Goal: Task Accomplishment & Management: Use online tool/utility

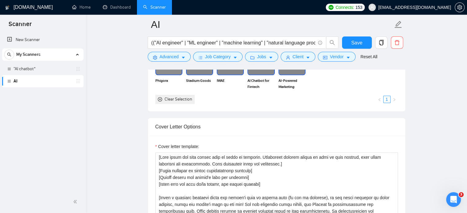
scroll to position [621, 0]
click at [354, 40] on span "Save" at bounding box center [356, 43] width 11 height 8
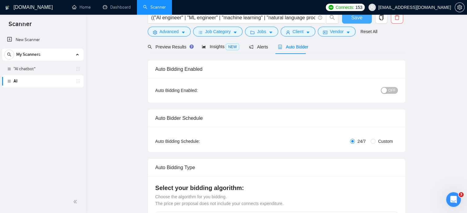
scroll to position [0, 0]
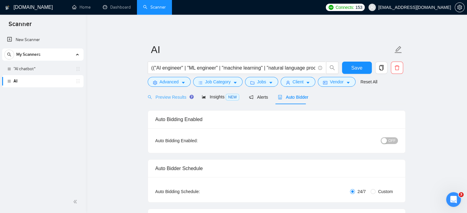
click at [171, 101] on div "Preview Results" at bounding box center [170, 97] width 44 height 14
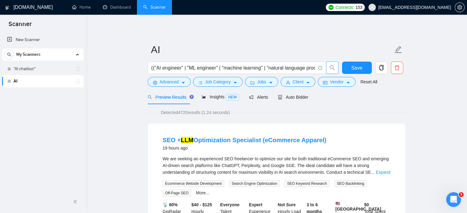
click at [333, 66] on icon "search" at bounding box center [332, 68] width 6 height 6
click at [330, 67] on icon "search" at bounding box center [332, 68] width 6 height 6
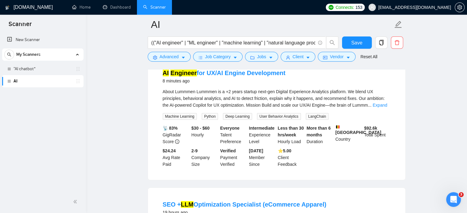
scroll to position [61, 0]
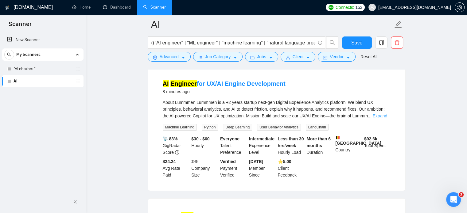
click at [379, 116] on link "Expand" at bounding box center [380, 116] width 14 height 5
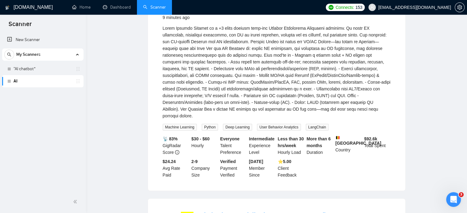
scroll to position [0, 0]
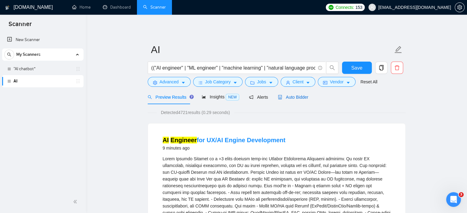
click at [300, 95] on span "Auto Bidder" at bounding box center [293, 97] width 30 height 5
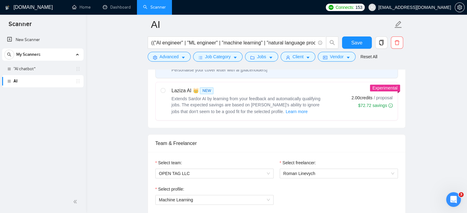
scroll to position [307, 0]
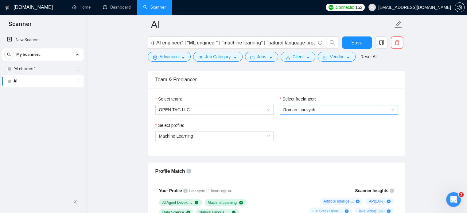
click at [295, 108] on span "Roman Linevych" at bounding box center [299, 109] width 32 height 5
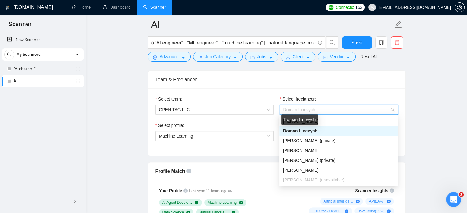
click at [298, 122] on div "Roman Linevych" at bounding box center [299, 119] width 37 height 10
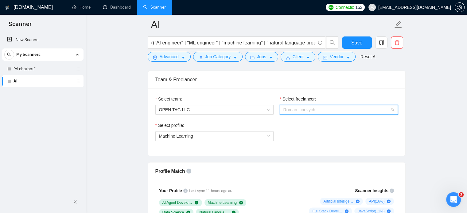
click at [356, 106] on span "Roman Linevych" at bounding box center [338, 109] width 111 height 9
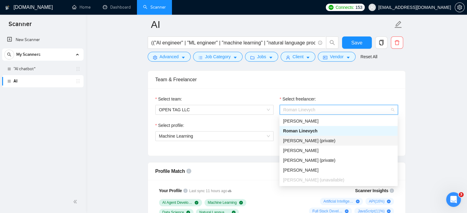
click at [315, 137] on div "Vitalii Franko (private)" at bounding box center [338, 141] width 118 height 10
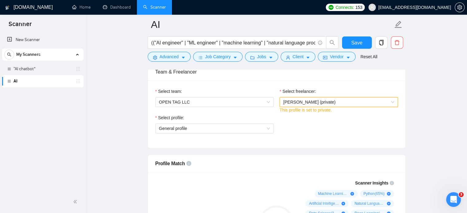
scroll to position [338, 0]
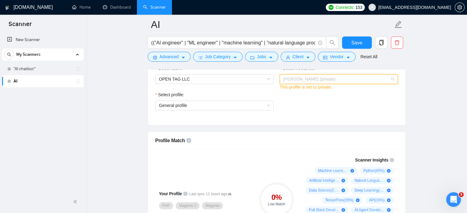
click at [315, 82] on span "Vitalii Franko (private)" at bounding box center [338, 79] width 111 height 9
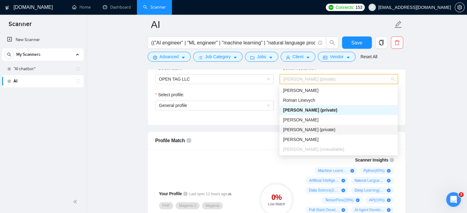
click at [310, 129] on span "Bogdan Karaush (private)" at bounding box center [309, 129] width 52 height 5
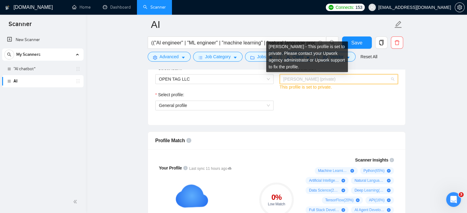
click at [321, 79] on span "Bogdan Karaush (private)" at bounding box center [309, 79] width 52 height 5
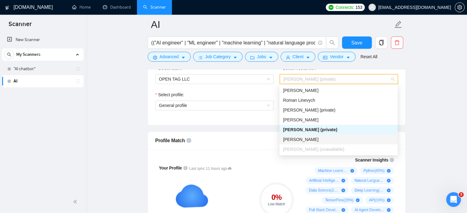
click at [299, 139] on span "Inna Burak" at bounding box center [300, 139] width 35 height 5
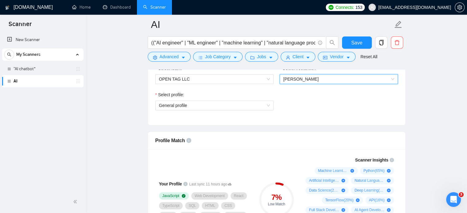
click at [305, 78] on span "Inna Burak" at bounding box center [338, 79] width 111 height 9
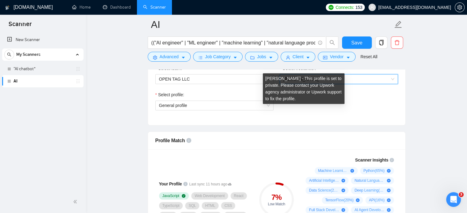
click at [305, 101] on div "Vitalii Franko - This profile is set to private. Please contact your Upwork age…" at bounding box center [304, 88] width 82 height 31
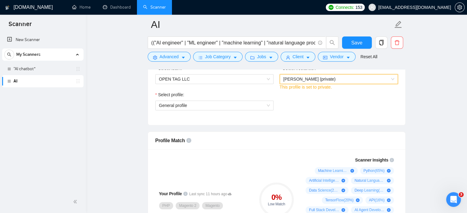
click at [329, 80] on span "Vitalii Franko (private)" at bounding box center [338, 79] width 111 height 9
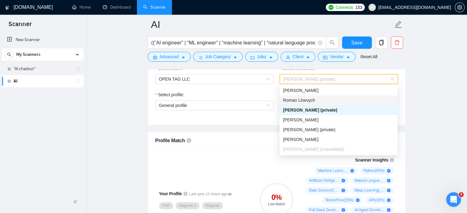
click at [306, 99] on span "Roman Linevych" at bounding box center [299, 100] width 32 height 5
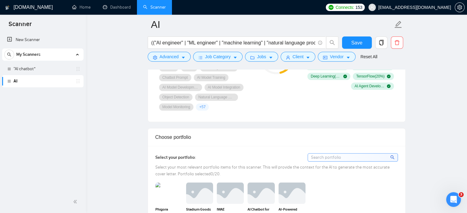
scroll to position [552, 0]
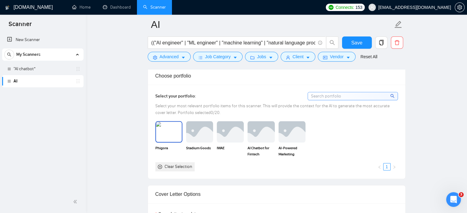
click at [166, 135] on img at bounding box center [169, 132] width 26 height 20
click at [187, 134] on img at bounding box center [200, 132] width 26 height 20
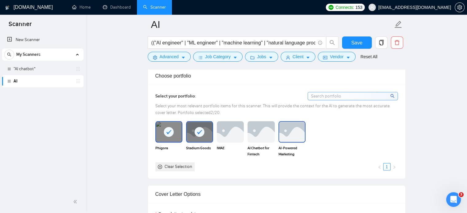
click at [294, 137] on img at bounding box center [292, 132] width 26 height 20
click at [220, 141] on img at bounding box center [230, 132] width 26 height 20
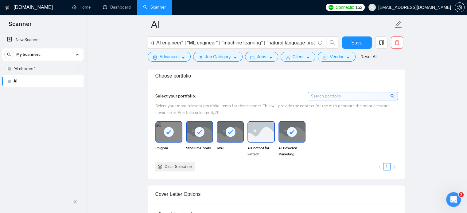
click at [258, 132] on img at bounding box center [261, 132] width 26 height 20
click at [317, 95] on input at bounding box center [353, 96] width 90 height 8
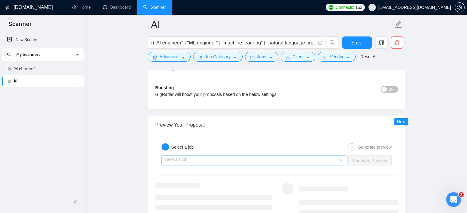
scroll to position [1135, 0]
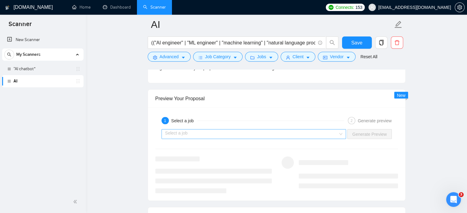
click at [209, 131] on input "search" at bounding box center [251, 133] width 173 height 9
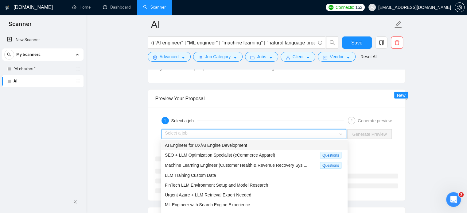
click at [199, 145] on span "AI Engineer for UX/AI Engine Development" at bounding box center [206, 145] width 82 height 5
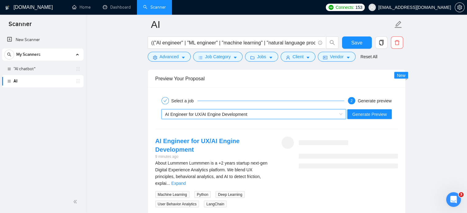
scroll to position [1166, 0]
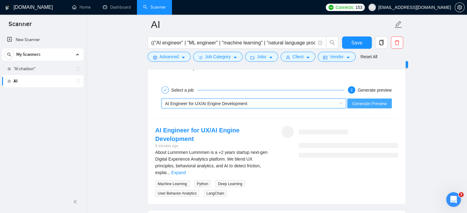
click at [363, 102] on span "Generate Preview" at bounding box center [369, 103] width 34 height 7
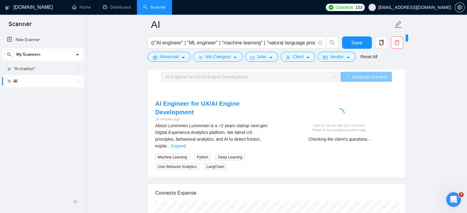
scroll to position [1197, 0]
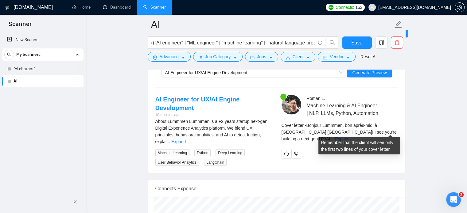
click at [349, 137] on link "Expand" at bounding box center [342, 139] width 14 height 5
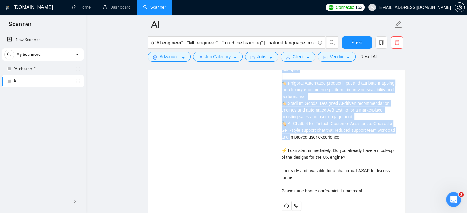
scroll to position [1319, 0]
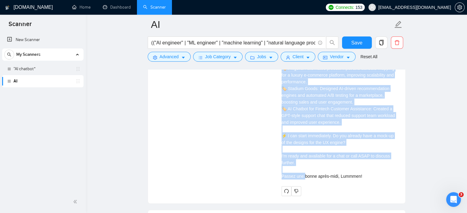
drag, startPoint x: 282, startPoint y: 105, endPoint x: 369, endPoint y: 162, distance: 103.1
click at [369, 162] on div "Cover letter Bonjour Lummmen, bon après-midi à Bruxelles Auderghem! I see you'r…" at bounding box center [339, 92] width 116 height 176
copy div "onjour Lummmen, bon après-midi à Bruxelles Auderghem! I see you're building a n…"
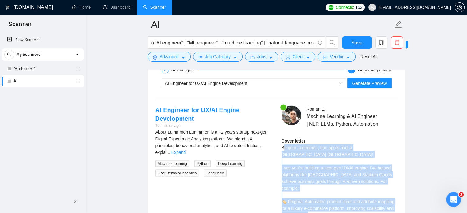
scroll to position [1197, 0]
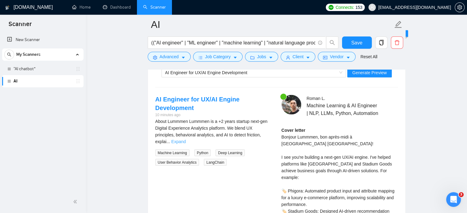
click at [186, 139] on link "Expand" at bounding box center [178, 141] width 14 height 5
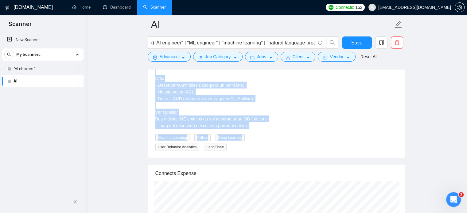
scroll to position [1473, 0]
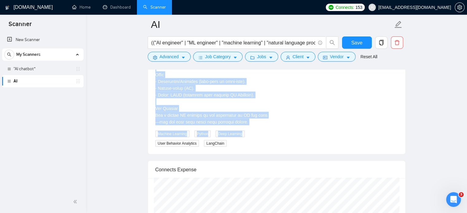
drag, startPoint x: 156, startPoint y: 121, endPoint x: 249, endPoint y: 133, distance: 94.6
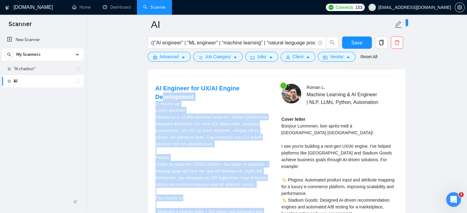
scroll to position [1197, 0]
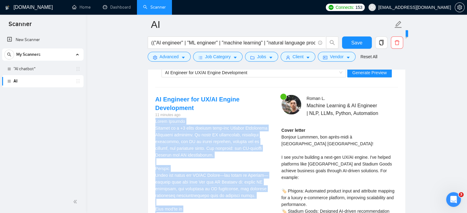
drag, startPoint x: 245, startPoint y: 121, endPoint x: 155, endPoint y: 120, distance: 89.9
copy div "About Lummmen Lummmen is a +2 years startup next-gen Digital Experience Analyti…"
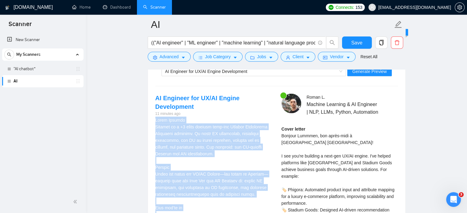
scroll to position [1135, 0]
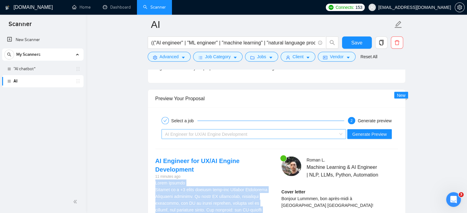
click at [221, 134] on span "AI Engineer for UX/AI Engine Development" at bounding box center [206, 134] width 82 height 5
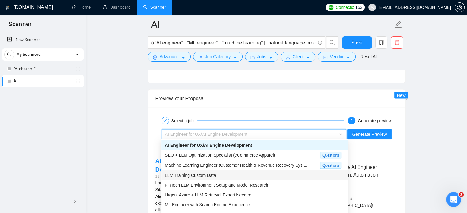
click at [189, 177] on span "LLM Training Custom Data" at bounding box center [190, 175] width 51 height 5
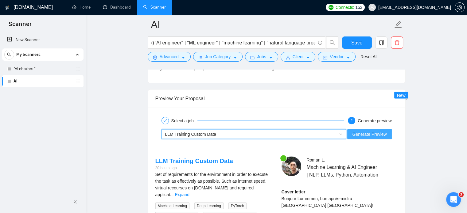
click at [360, 131] on span "Generate Preview" at bounding box center [369, 134] width 34 height 7
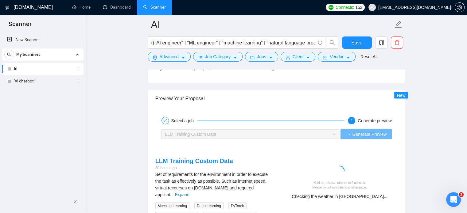
scroll to position [1197, 0]
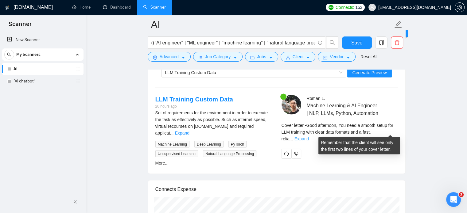
click at [309, 137] on link "Expand" at bounding box center [301, 139] width 14 height 5
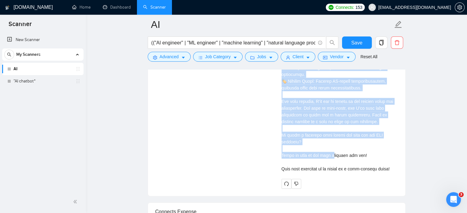
scroll to position [1381, 0]
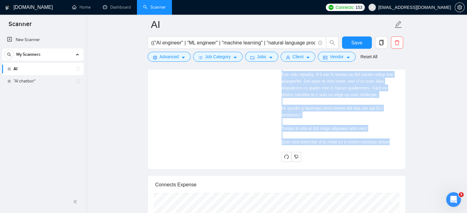
drag, startPoint x: 282, startPoint y: 106, endPoint x: 396, endPoint y: 136, distance: 118.5
click at [396, 136] on div "Cover letter" at bounding box center [339, 44] width 116 height 203
copy div "Good afternoon, You need a smooth setup for LLM training with clear data format…"
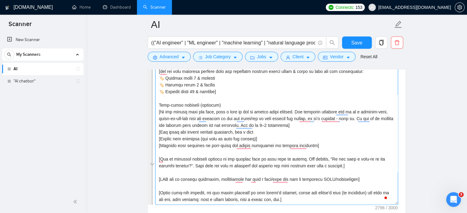
scroll to position [128, 0]
drag, startPoint x: 158, startPoint y: 131, endPoint x: 319, endPoint y: 198, distance: 174.0
click at [319, 198] on textarea "Cover letter template:" at bounding box center [276, 136] width 242 height 138
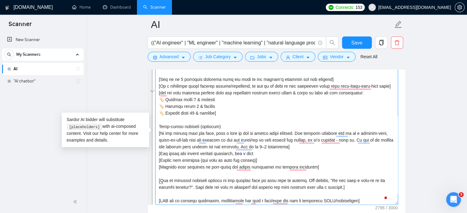
scroll to position [36, 0]
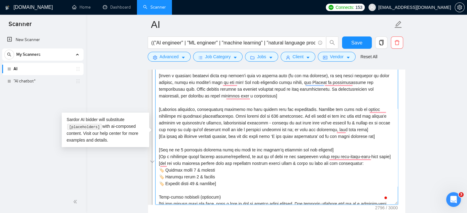
paste textarea "Avoid flattery or overly complimentary language. Never ever use long en/em dash…"
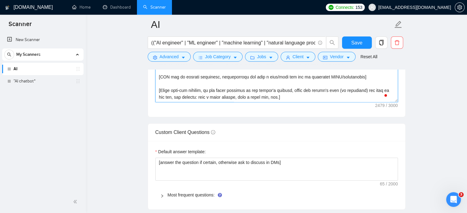
scroll to position [798, 0]
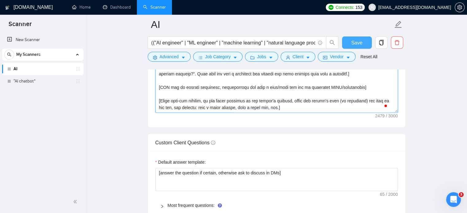
type textarea "[Your style and tone should feel as human as possible. Everything written shoul…"
click at [358, 43] on span "Save" at bounding box center [356, 43] width 11 height 8
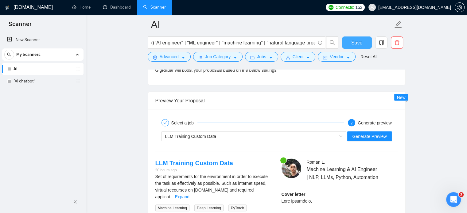
scroll to position [1166, 0]
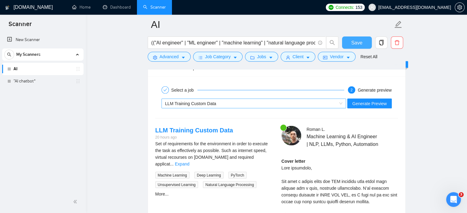
click at [221, 103] on div "LLM Training Custom Data" at bounding box center [251, 103] width 172 height 9
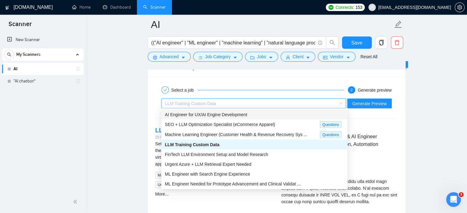
click at [185, 117] on span "AI Engineer for UX/AI Engine Development" at bounding box center [206, 114] width 82 height 5
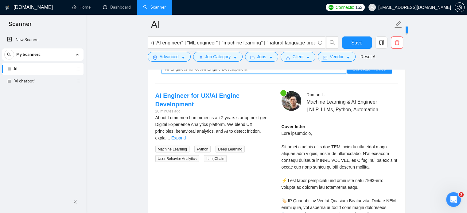
scroll to position [1135, 0]
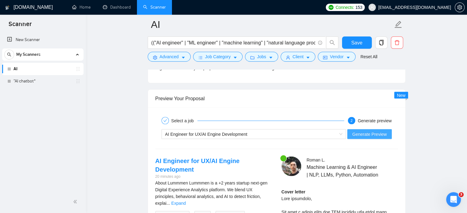
click at [365, 134] on span "Generate Preview" at bounding box center [369, 134] width 34 height 7
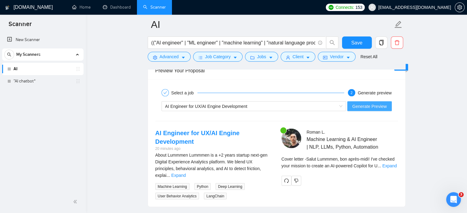
scroll to position [1197, 0]
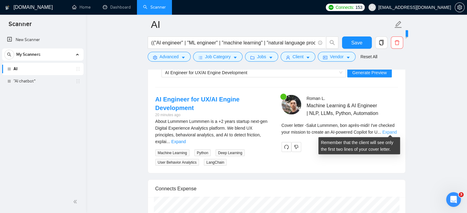
click at [389, 132] on link "Expand" at bounding box center [389, 132] width 14 height 5
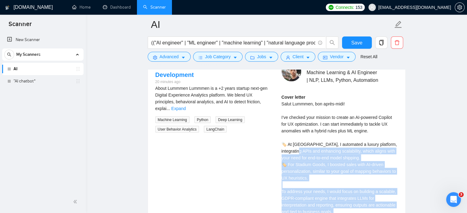
scroll to position [1227, 0]
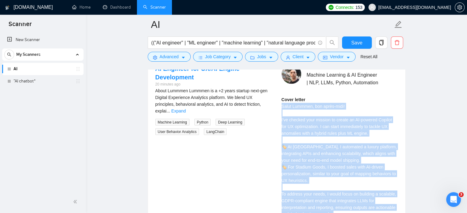
drag, startPoint x: 333, startPoint y: 168, endPoint x: 282, endPoint y: 105, distance: 81.1
click at [282, 105] on div "Cover letter Salut Lummmen, bon après-midi! I've checked your mission to create…" at bounding box center [339, 180] width 116 height 169
copy div "Salut Lummmen, bon après-midi! I've checked your mission to create an AI-powere…"
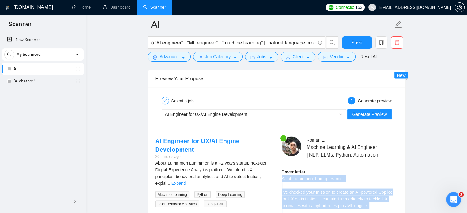
scroll to position [1166, 0]
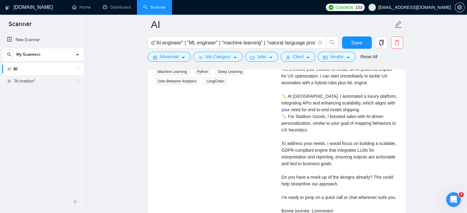
scroll to position [1289, 0]
